Goal: Complete application form

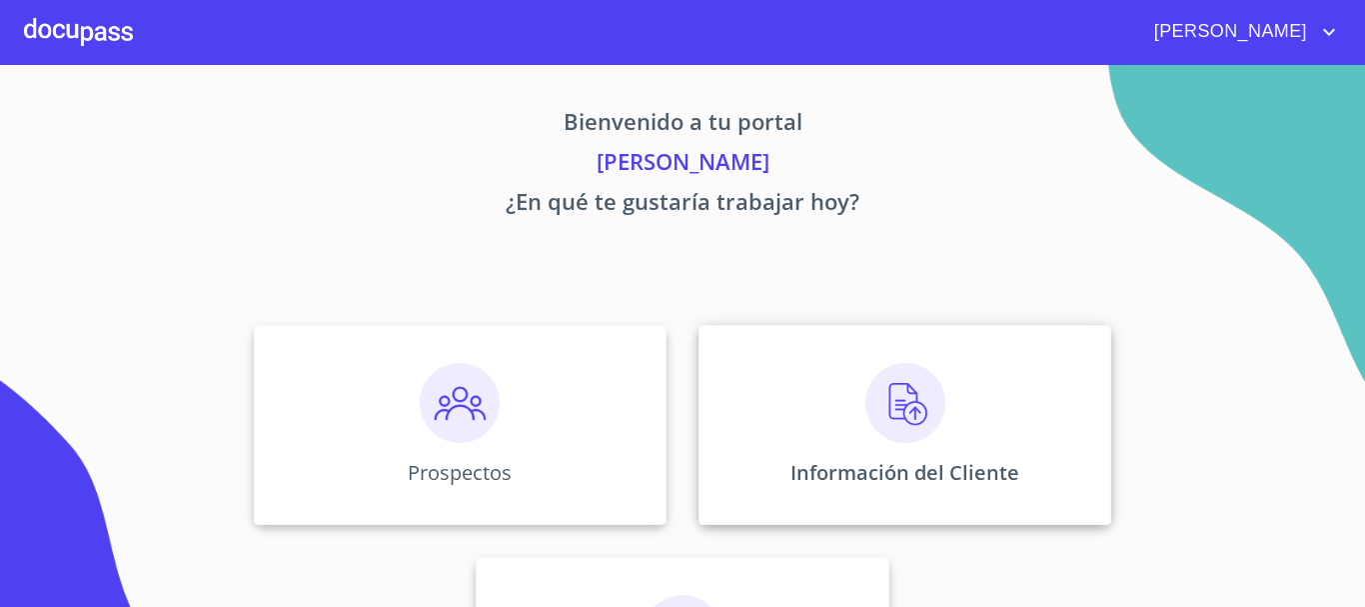
click at [882, 397] on img at bounding box center [906, 403] width 80 height 80
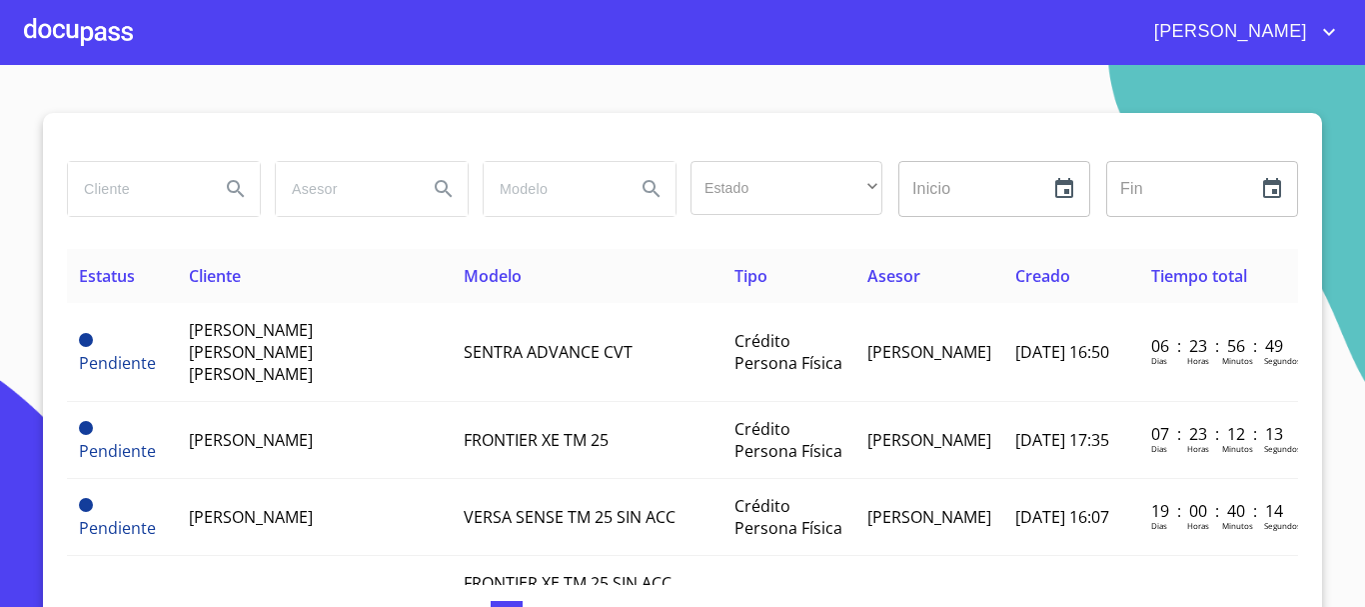
click at [171, 180] on input "search" at bounding box center [136, 189] width 136 height 54
type input "[PERSON_NAME] [PERSON_NAME]"
click at [214, 197] on button "Search" at bounding box center [236, 189] width 48 height 48
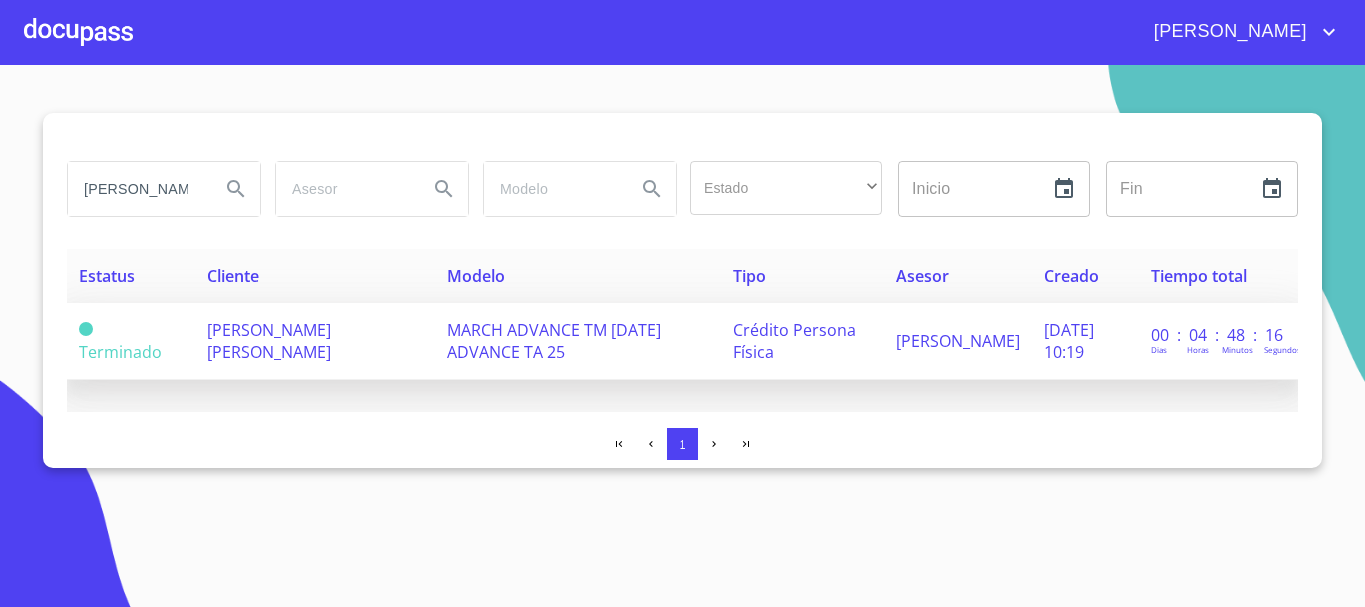
click at [256, 333] on span "[PERSON_NAME] [PERSON_NAME]" at bounding box center [269, 341] width 124 height 44
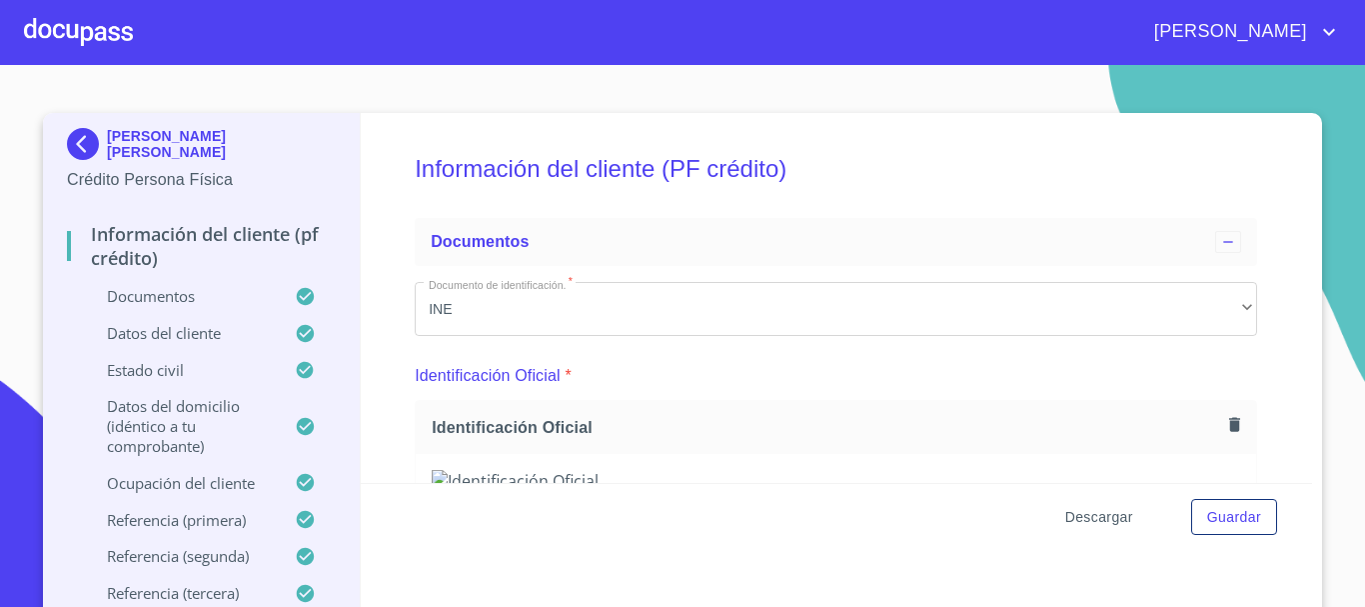
click at [1089, 511] on span "Descargar" at bounding box center [1099, 517] width 68 height 25
click at [1066, 506] on span "Descargar" at bounding box center [1099, 517] width 68 height 25
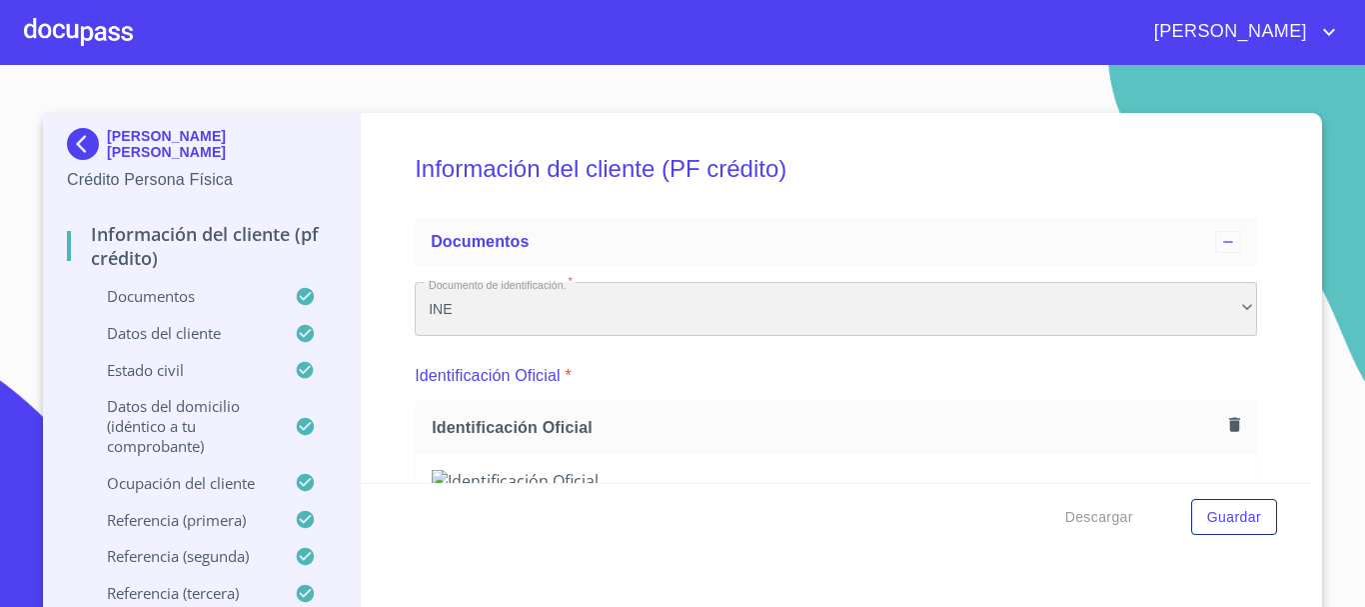
click at [793, 297] on div "INE" at bounding box center [836, 309] width 843 height 54
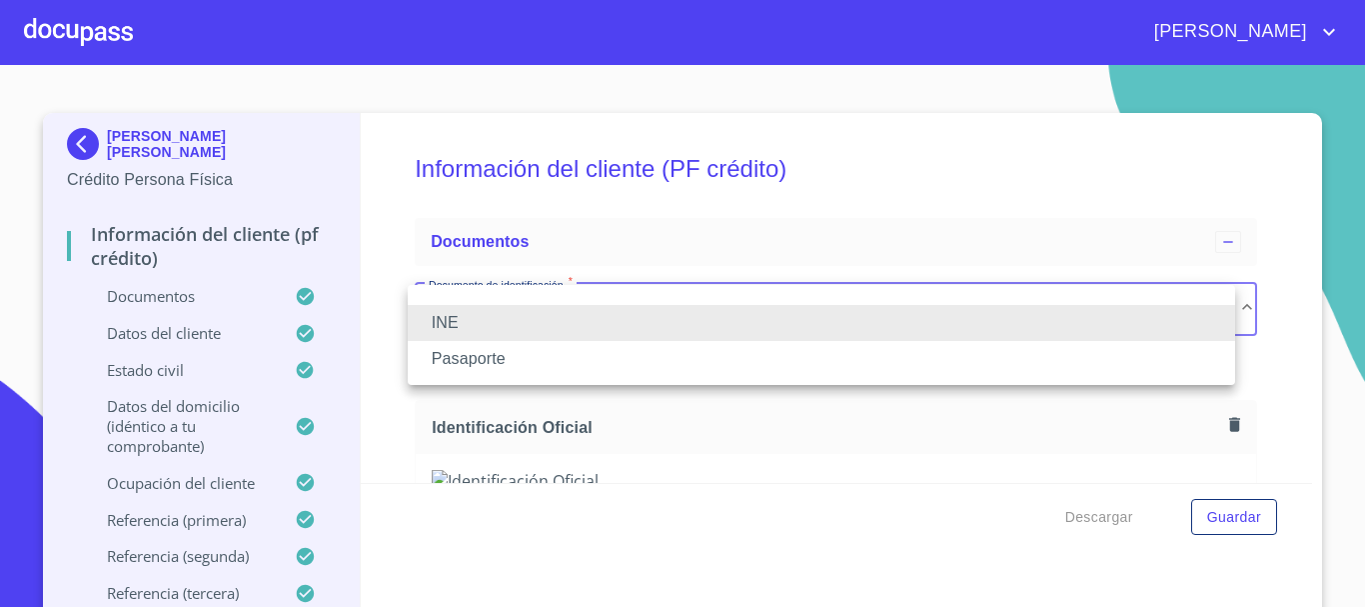
click at [793, 297] on li at bounding box center [822, 299] width 828 height 12
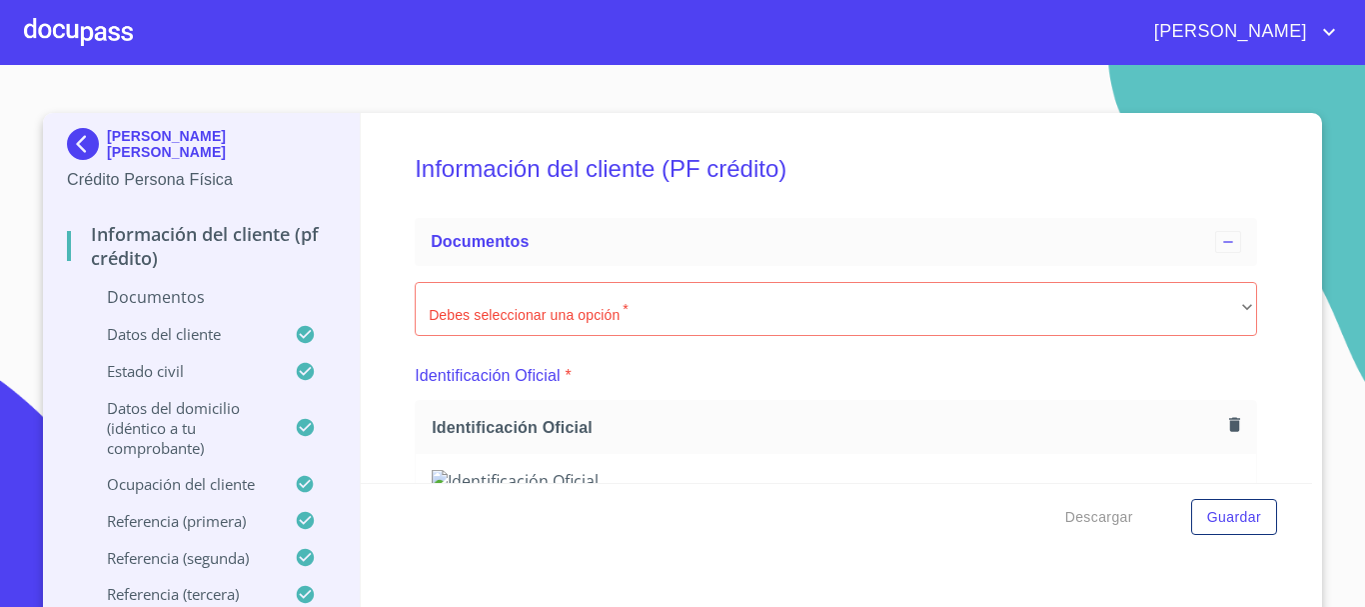
click at [840, 161] on h5 "Información del cliente (PF crédito)" at bounding box center [836, 169] width 843 height 82
click at [1271, 401] on div "Información del cliente (PF crédito) Documentos [PERSON_NAME] seleccionar una o…" at bounding box center [837, 298] width 953 height 370
click at [381, 216] on div "Información del cliente (PF crédito) Documentos [PERSON_NAME] seleccionar una o…" at bounding box center [837, 298] width 953 height 370
click at [377, 262] on div "Información del cliente (PF crédito) Documentos [PERSON_NAME] seleccionar una o…" at bounding box center [837, 298] width 953 height 370
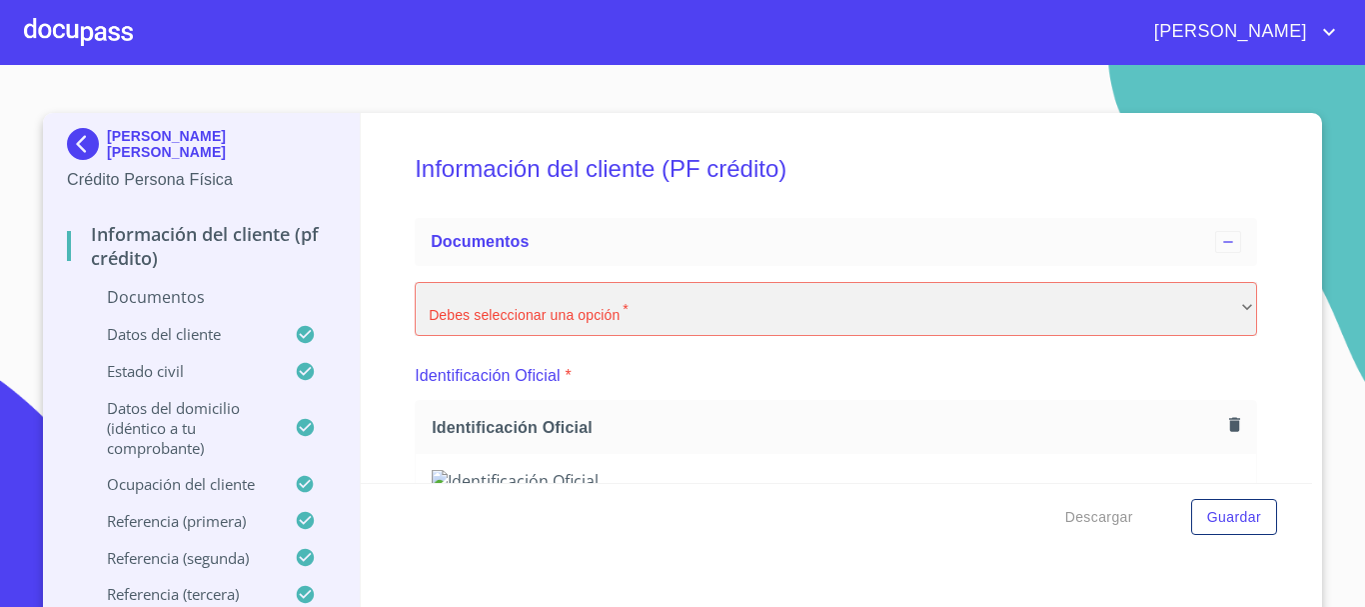
click at [1230, 311] on div "​" at bounding box center [836, 309] width 843 height 54
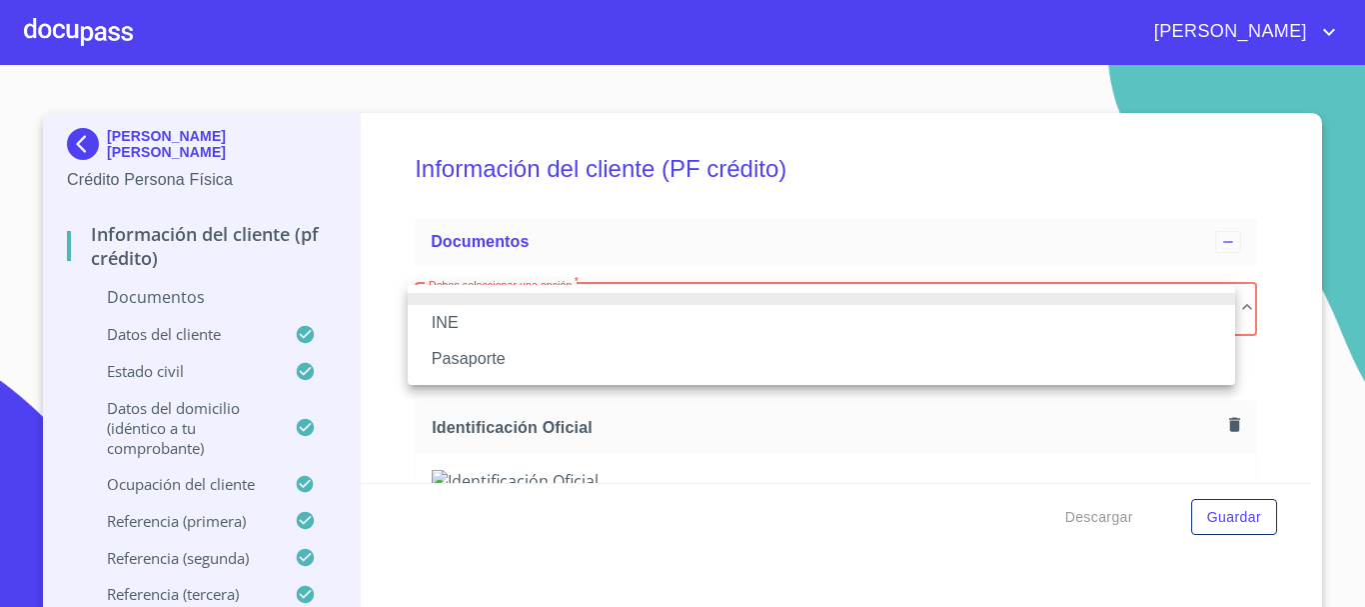
click at [453, 323] on li "INE" at bounding box center [822, 323] width 828 height 36
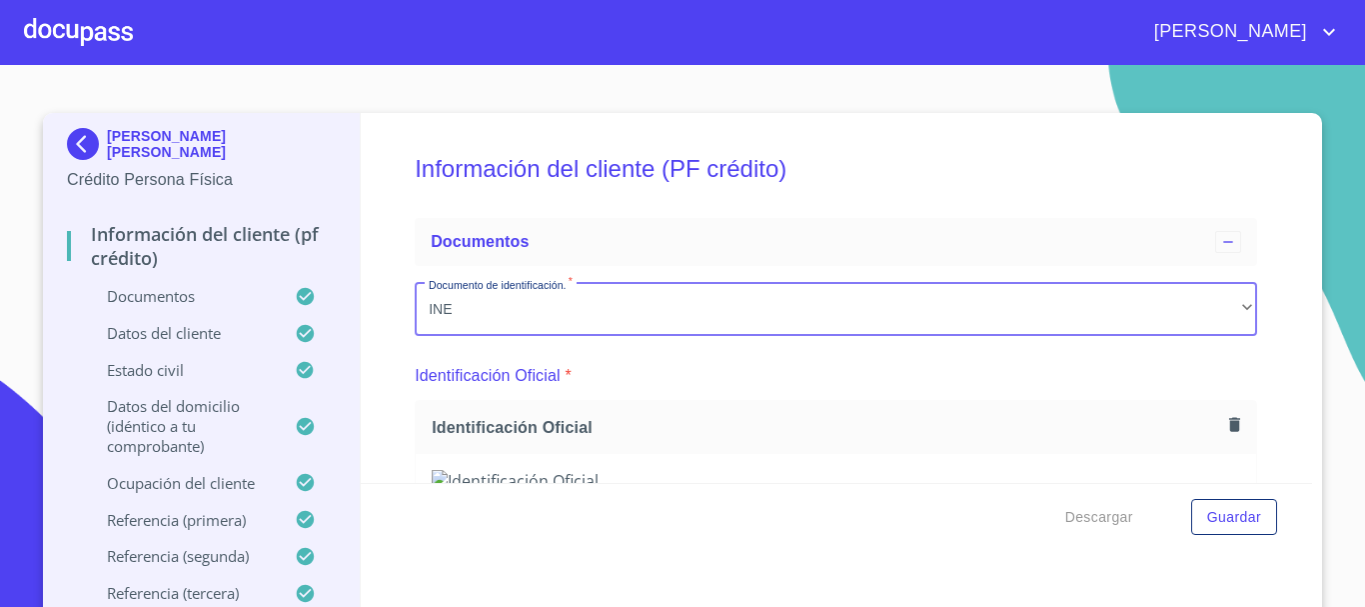
click at [376, 325] on div "Información del cliente (PF crédito) Documentos Documento de identificación.   …" at bounding box center [837, 298] width 953 height 370
